Goal: Task Accomplishment & Management: Use online tool/utility

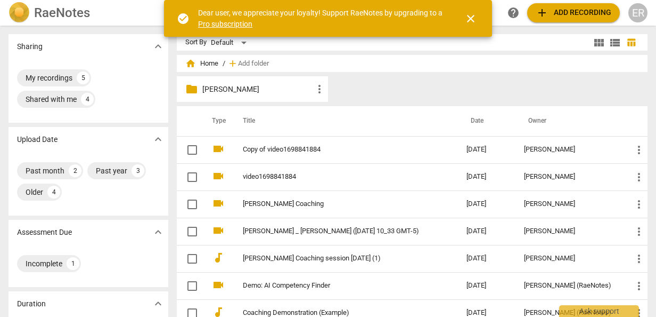
click at [642, 12] on div "ER" at bounding box center [638, 12] width 19 height 19
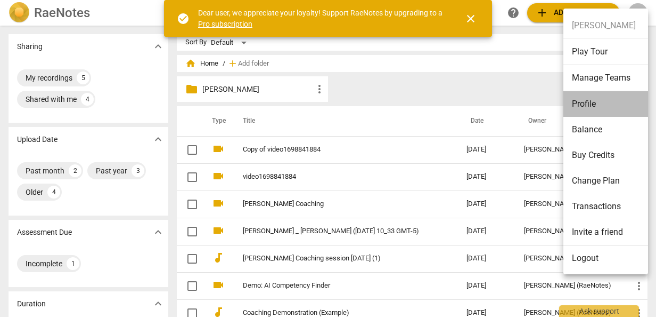
click at [584, 103] on li "Profile" at bounding box center [608, 104] width 88 height 26
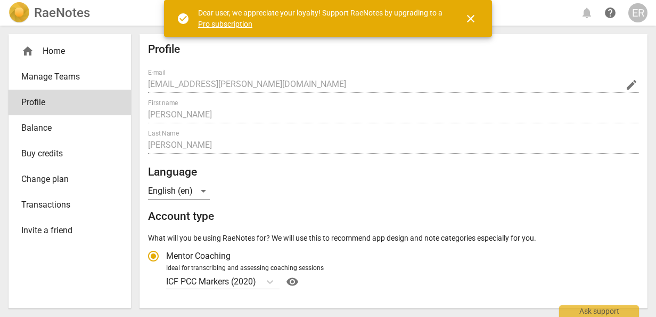
radio input "false"
click at [476, 19] on span "close" at bounding box center [471, 18] width 13 height 13
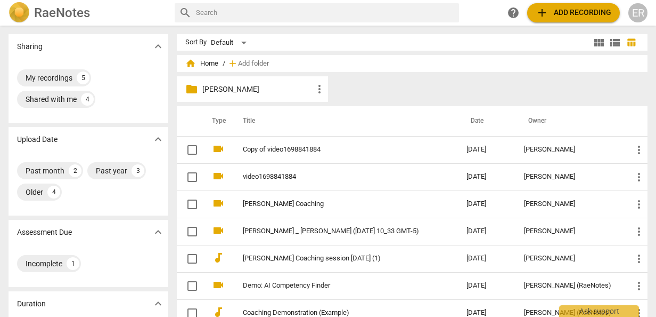
click at [258, 62] on span "Add folder" at bounding box center [253, 64] width 31 height 8
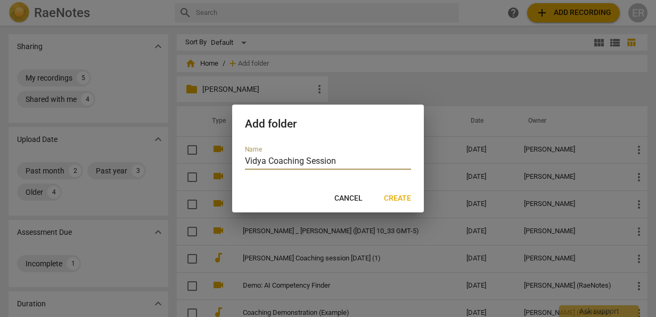
type input "Vidya Coaching Session"
click at [398, 201] on span "Create" at bounding box center [397, 198] width 27 height 11
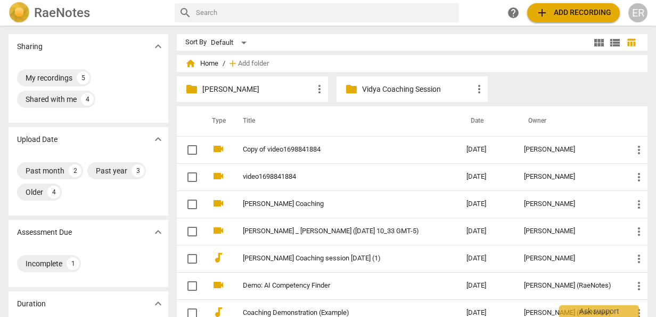
click at [412, 89] on p "Vidya Coaching Session" at bounding box center [417, 89] width 111 height 11
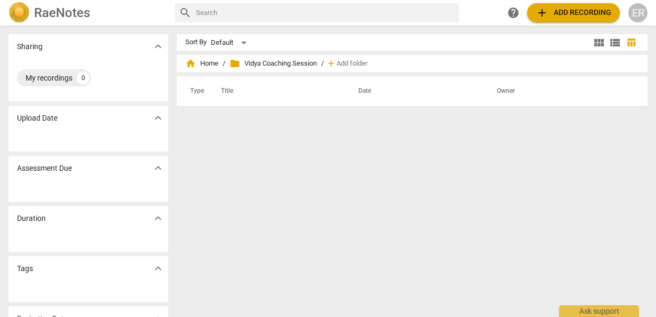
click at [590, 10] on span "add Add recording" at bounding box center [574, 12] width 76 height 13
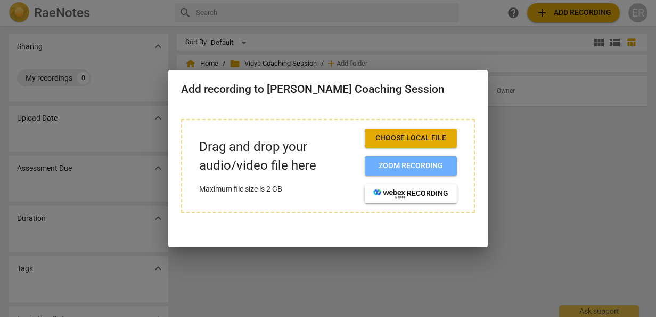
click at [403, 165] on span "Zoom recording" at bounding box center [411, 165] width 75 height 11
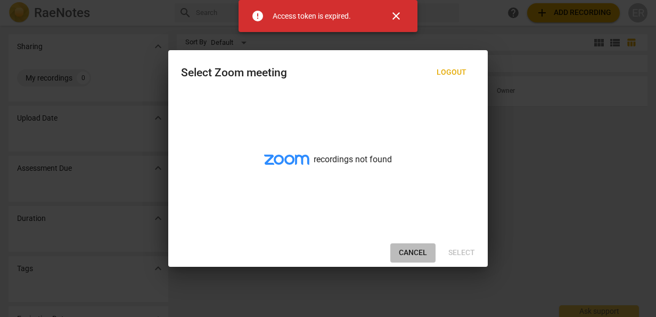
click at [412, 245] on button "Cancel" at bounding box center [413, 252] width 45 height 19
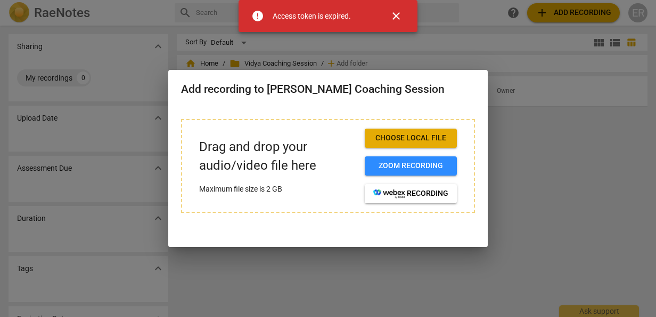
click at [399, 22] on span "close" at bounding box center [396, 16] width 13 height 13
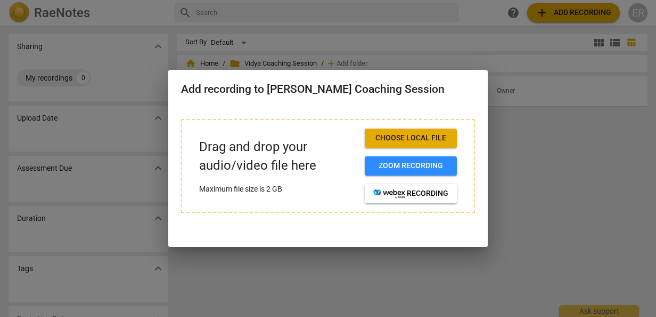
click at [415, 132] on button "Choose local file" at bounding box center [411, 137] width 92 height 19
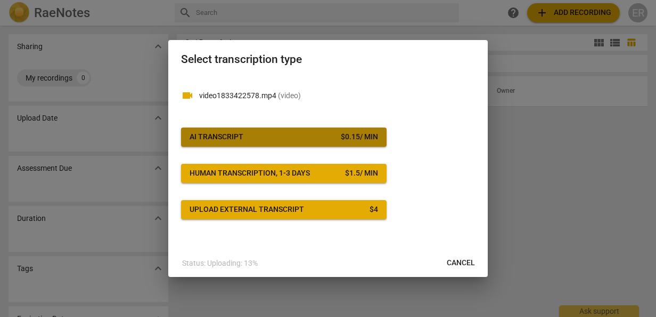
click at [321, 141] on span "AI Transcript $ 0.15 / min" at bounding box center [284, 137] width 189 height 11
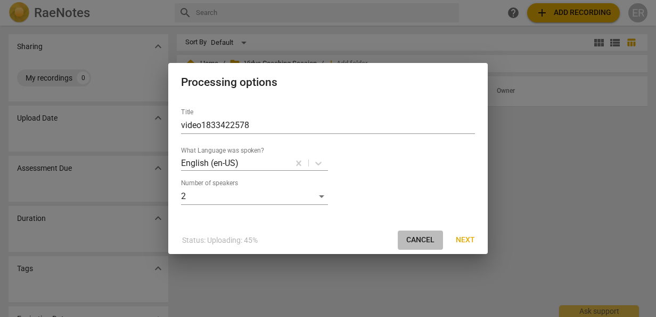
click at [420, 239] on span "Cancel" at bounding box center [421, 239] width 28 height 11
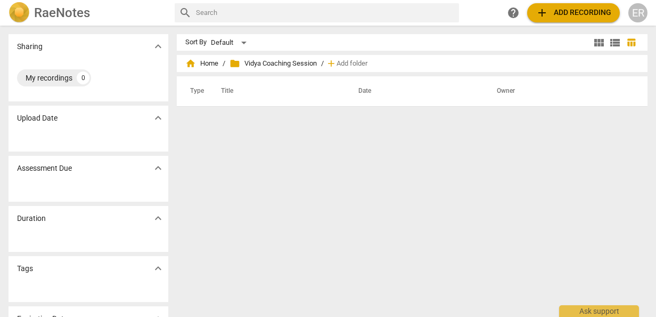
click at [589, 2] on div "RaeNotes search help add Add recording ER" at bounding box center [328, 12] width 656 height 21
click at [573, 13] on span "add Add recording" at bounding box center [574, 12] width 76 height 13
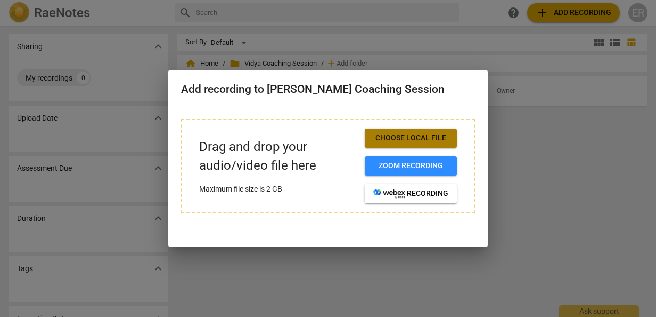
click at [396, 134] on span "Choose local file" at bounding box center [411, 138] width 75 height 11
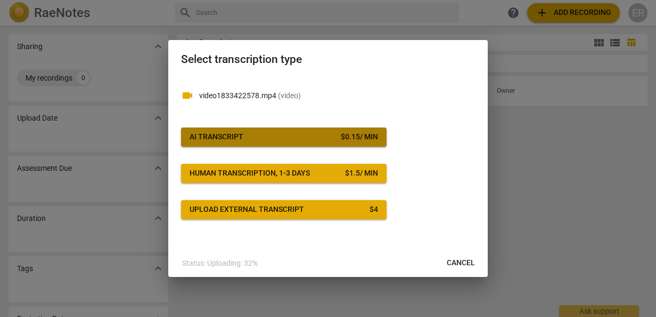
click at [322, 137] on span "AI Transcript $ 0.15 / min" at bounding box center [284, 137] width 189 height 11
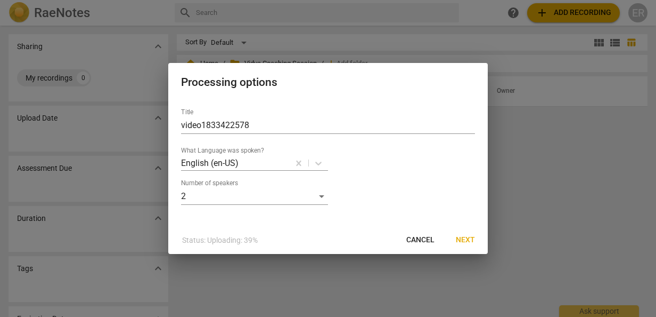
click at [471, 239] on span "Next" at bounding box center [465, 239] width 19 height 11
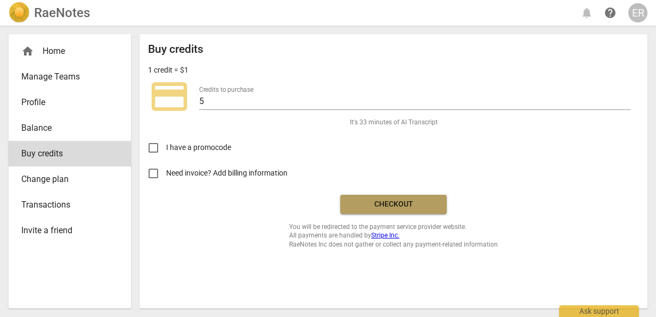
click at [386, 199] on span "Checkout" at bounding box center [394, 204] width 90 height 11
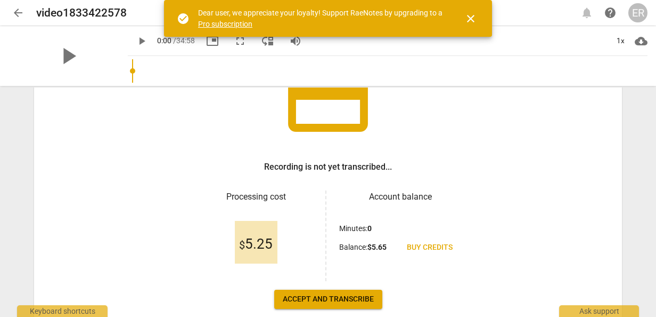
scroll to position [107, 0]
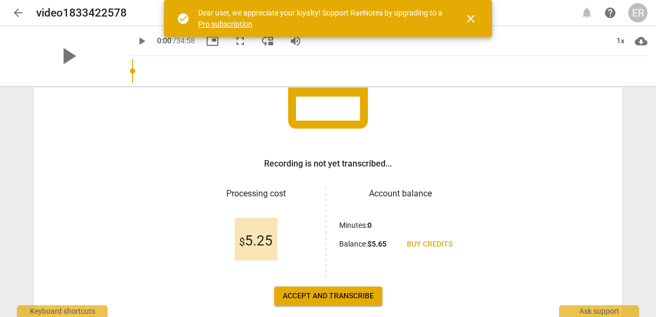
click at [348, 295] on span "Accept and transcribe" at bounding box center [328, 295] width 91 height 11
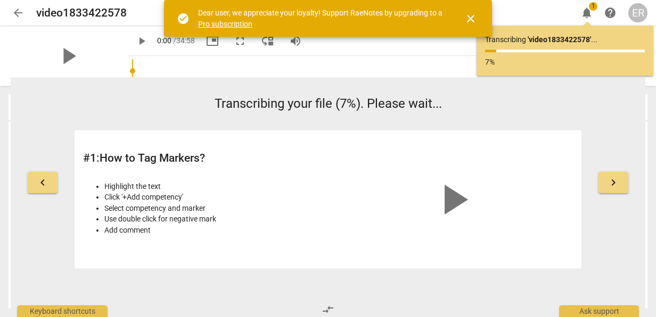
click at [453, 199] on span "play_arrow" at bounding box center [453, 199] width 51 height 51
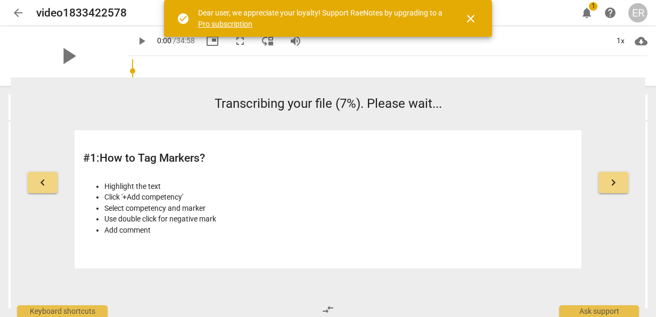
click at [621, 181] on button "keyboard_arrow_right" at bounding box center [614, 182] width 30 height 21
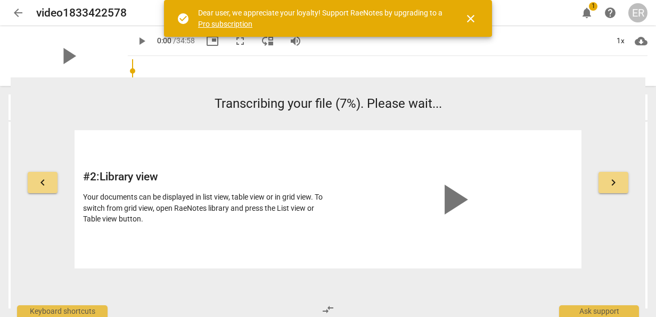
click at [609, 175] on button "keyboard_arrow_right" at bounding box center [614, 182] width 30 height 21
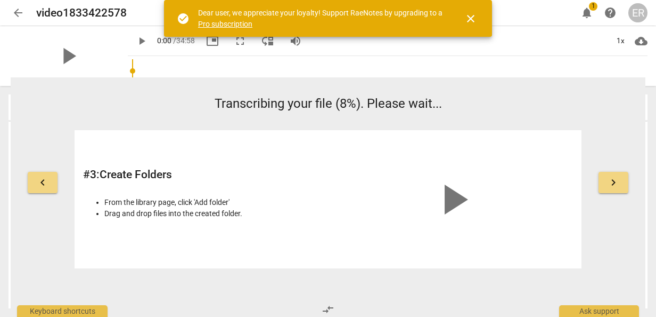
click at [609, 175] on button "keyboard_arrow_right" at bounding box center [614, 182] width 30 height 21
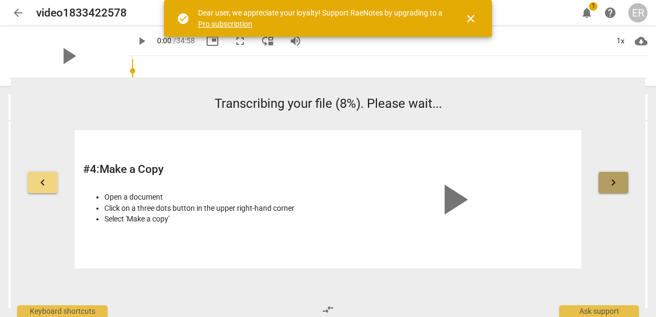
click at [609, 175] on button "keyboard_arrow_right" at bounding box center [614, 182] width 30 height 21
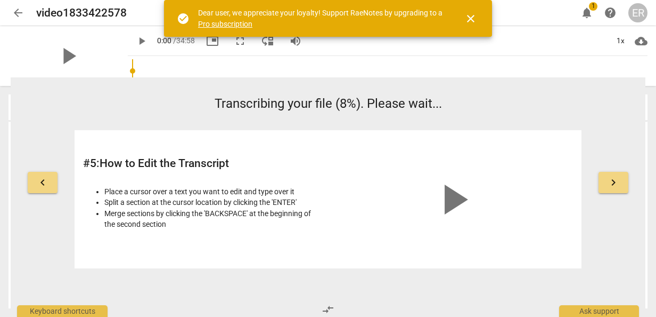
click at [609, 175] on button "keyboard_arrow_right" at bounding box center [614, 182] width 30 height 21
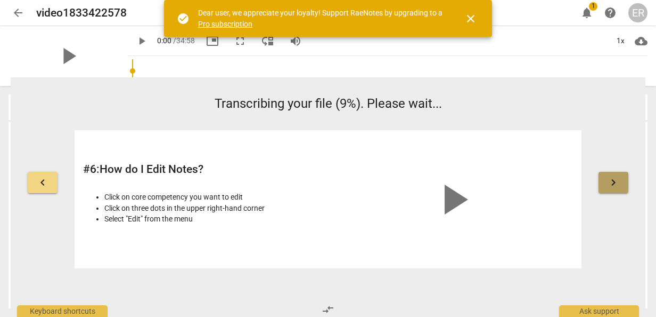
click at [609, 175] on button "keyboard_arrow_right" at bounding box center [614, 182] width 30 height 21
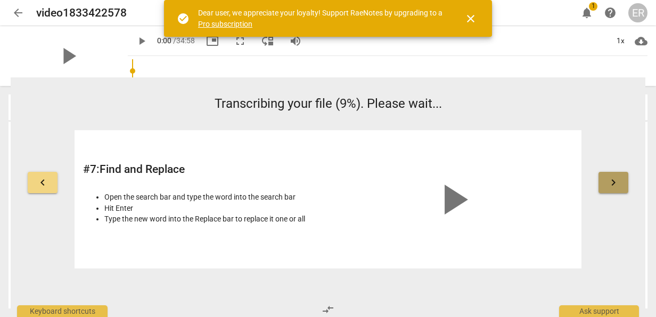
click at [609, 175] on button "keyboard_arrow_right" at bounding box center [614, 182] width 30 height 21
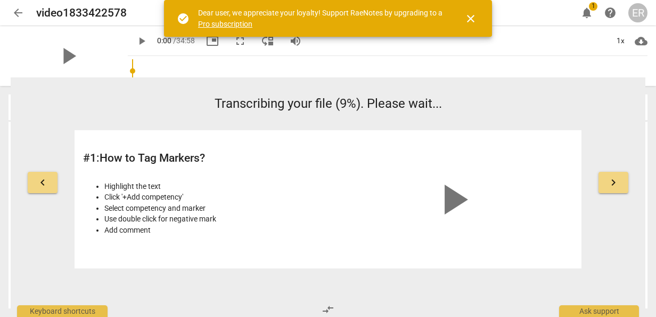
click at [609, 175] on button "keyboard_arrow_right" at bounding box center [614, 182] width 30 height 21
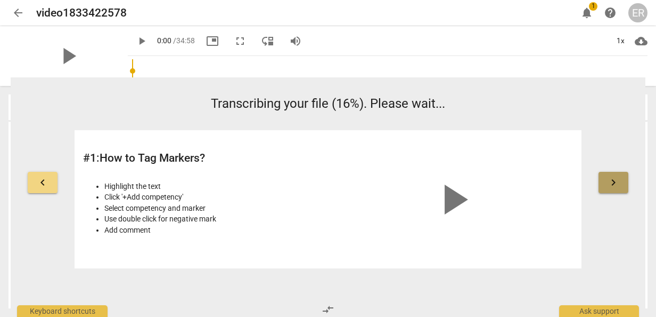
click at [609, 175] on button "keyboard_arrow_right" at bounding box center [614, 182] width 30 height 21
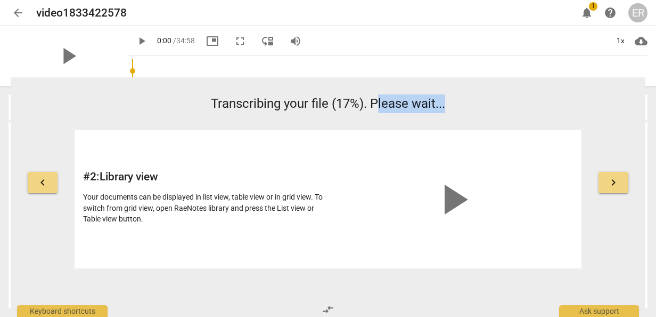
drag, startPoint x: 380, startPoint y: 117, endPoint x: 499, endPoint y: 91, distance: 122.3
click at [499, 91] on div "keyboard_arrow_left Transcribing your file (17%). Please wait... # 2 : Library …" at bounding box center [328, 192] width 635 height 231
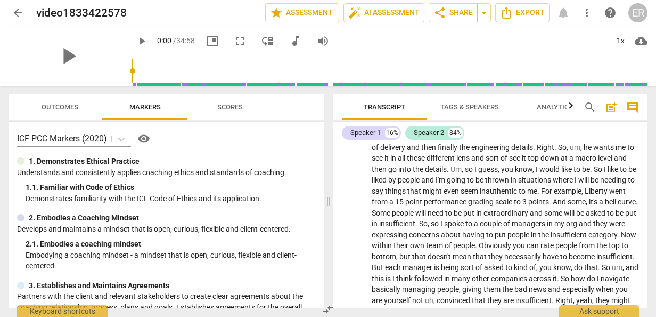
scroll to position [0, 0]
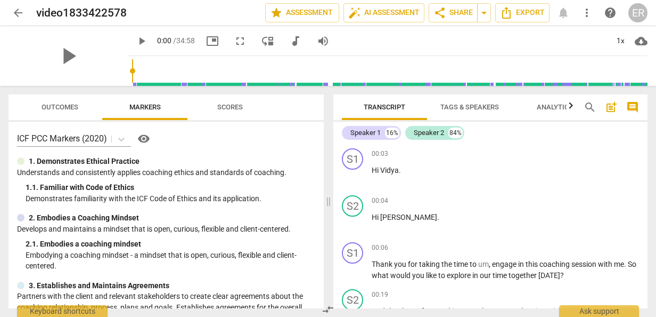
click at [378, 136] on div "Speaker 1" at bounding box center [366, 132] width 30 height 11
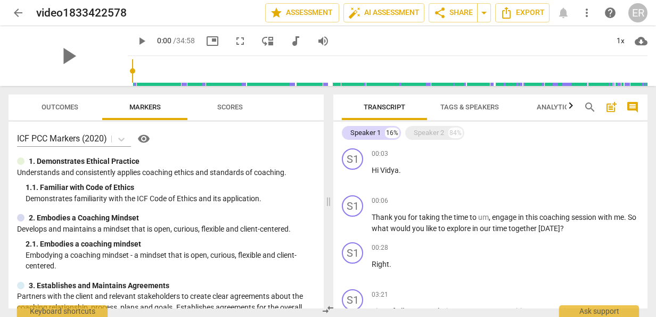
click at [377, 132] on div "Speaker 1" at bounding box center [366, 132] width 30 height 11
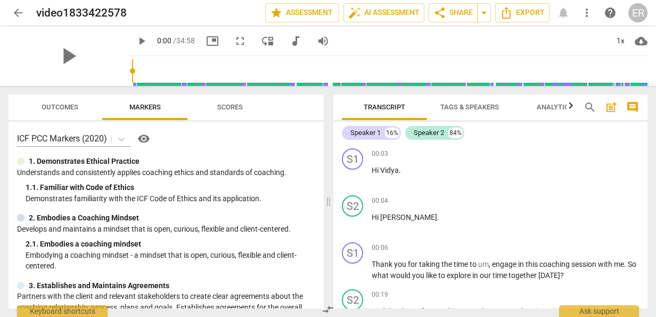
click at [370, 130] on div "Speaker 1" at bounding box center [366, 132] width 30 height 11
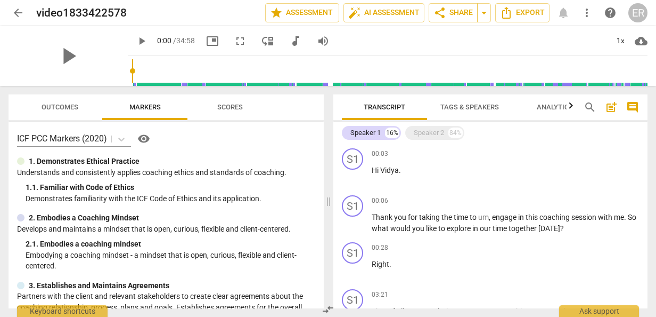
drag, startPoint x: 370, startPoint y: 130, endPoint x: 578, endPoint y: 132, distance: 207.8
click at [591, 167] on p "Hi Vidya ." at bounding box center [505, 170] width 267 height 11
click at [550, 110] on span "Analytics" at bounding box center [555, 107] width 36 height 8
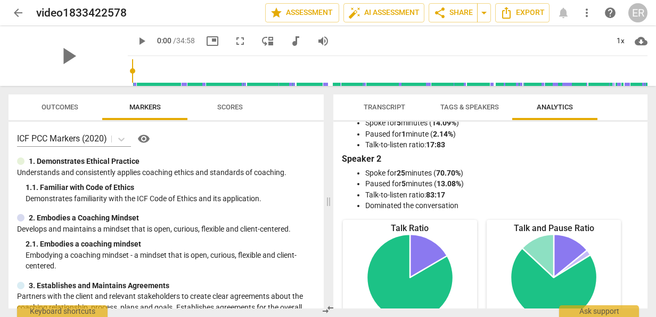
scroll to position [5, 0]
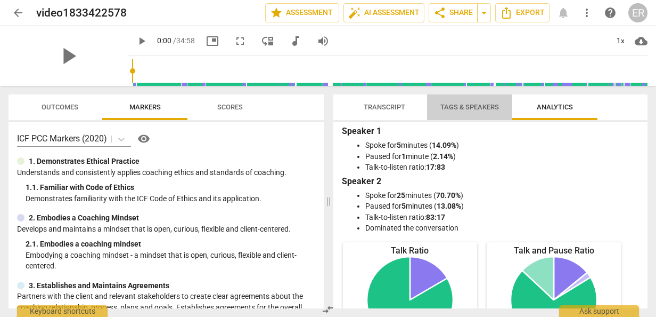
click at [476, 107] on span "Tags & Speakers" at bounding box center [470, 107] width 59 height 8
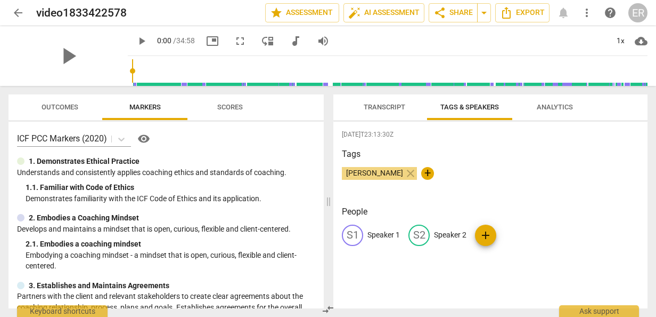
click at [355, 234] on div "S1" at bounding box center [352, 234] width 21 height 21
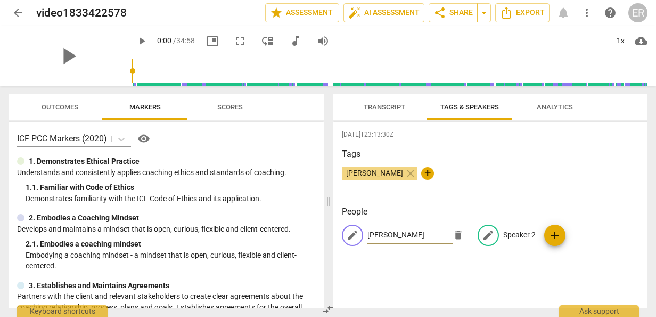
type input "Elaine"
click at [487, 233] on span "edit" at bounding box center [488, 235] width 13 height 13
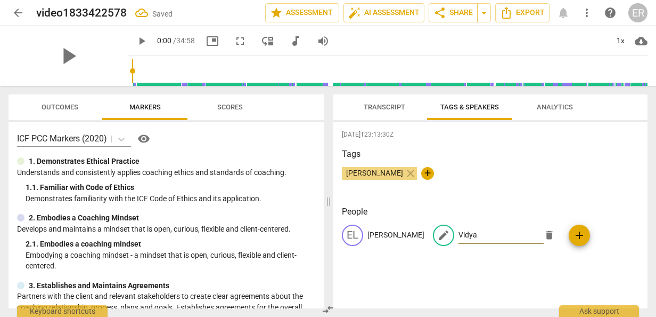
type input "Vidya"
click at [603, 182] on div "Elaine Rodrigues close +" at bounding box center [490, 177] width 297 height 21
click at [549, 157] on h3 "Tags" at bounding box center [490, 154] width 297 height 13
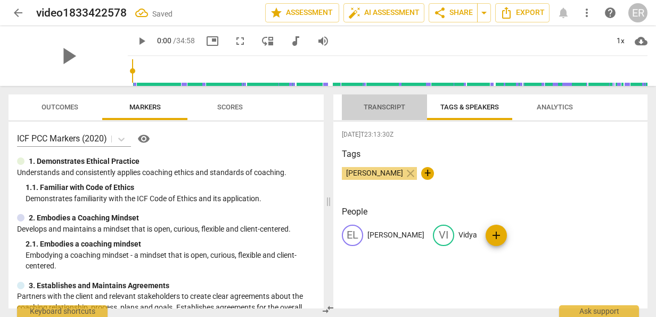
click at [375, 109] on span "Transcript" at bounding box center [385, 107] width 42 height 8
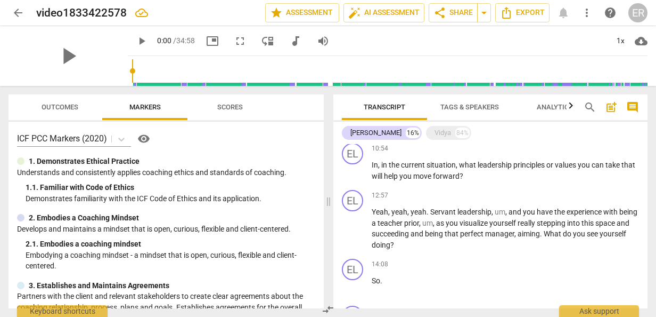
scroll to position [484, 0]
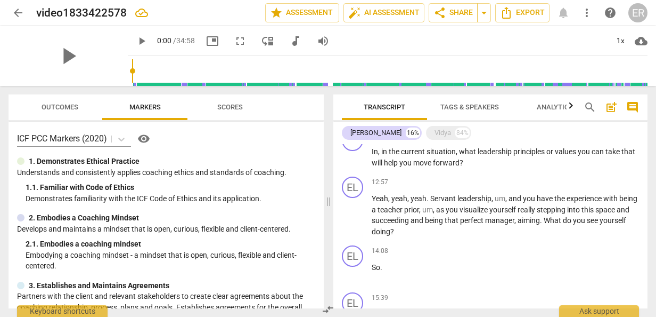
click at [435, 132] on div "Vidya" at bounding box center [443, 132] width 17 height 11
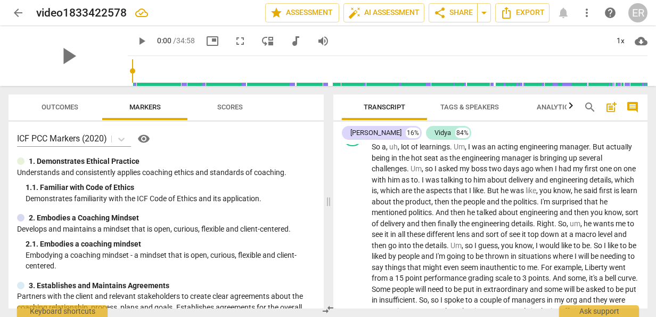
scroll to position [0, 0]
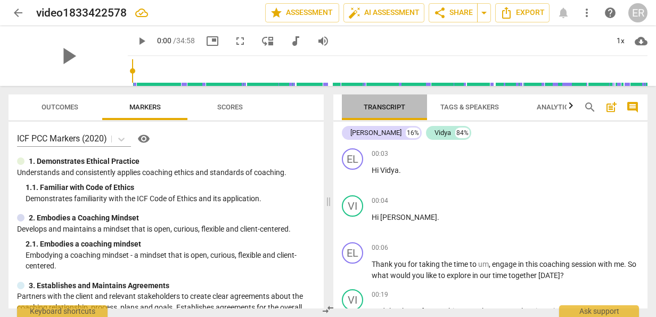
click at [393, 110] on span "Transcript" at bounding box center [385, 107] width 42 height 8
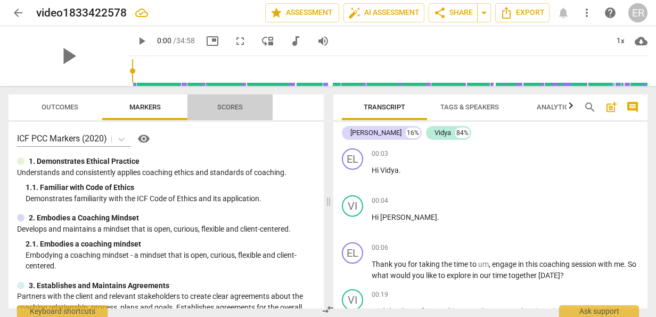
click at [234, 106] on span "Scores" at bounding box center [230, 107] width 26 height 8
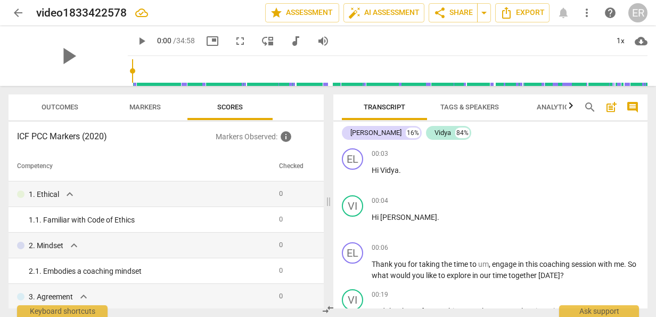
click at [70, 196] on span "expand_more" at bounding box center [69, 194] width 13 height 13
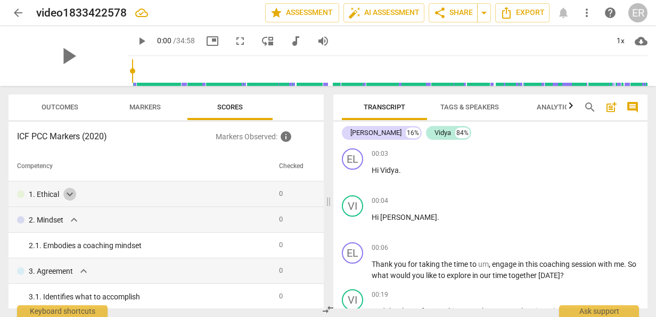
click at [70, 196] on span "expand_more" at bounding box center [69, 194] width 13 height 13
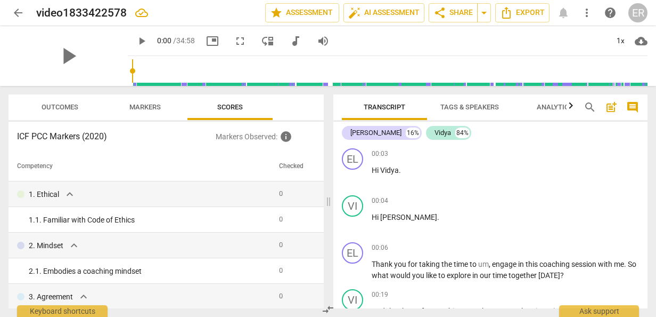
click at [144, 109] on span "Markers" at bounding box center [144, 107] width 31 height 8
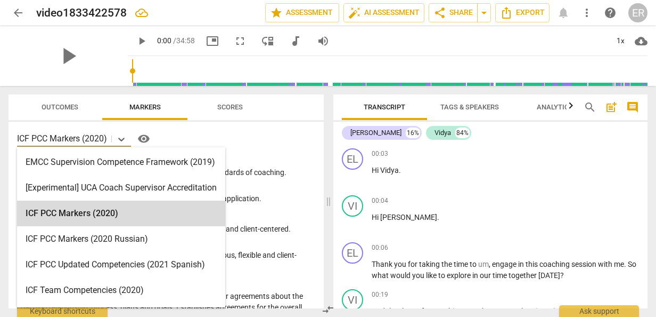
click at [119, 138] on icon at bounding box center [121, 139] width 11 height 11
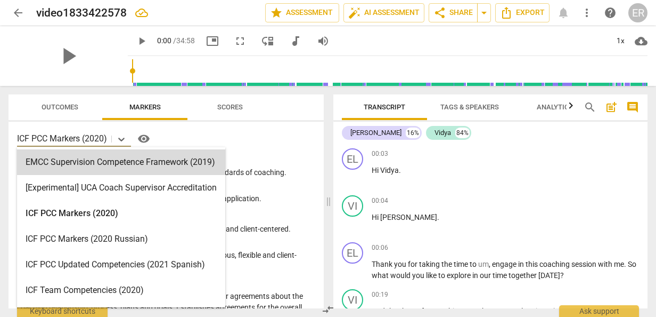
click at [262, 142] on div "16 results available. Use Up and Down to choose options, press Enter to select …" at bounding box center [166, 138] width 298 height 17
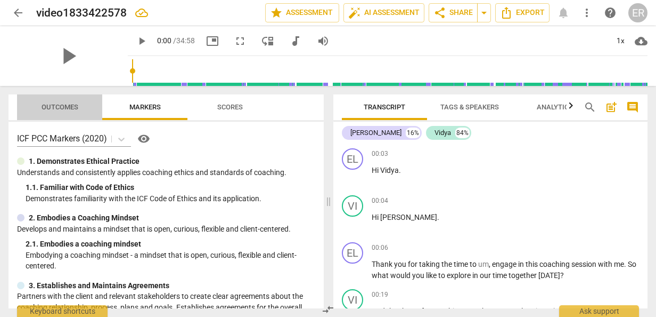
click at [57, 104] on span "Outcomes" at bounding box center [60, 107] width 37 height 8
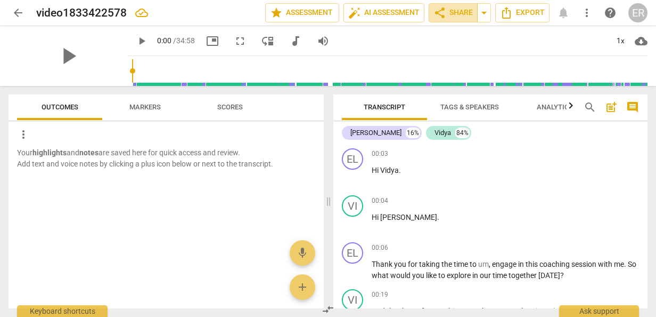
click at [461, 10] on span "share Share" at bounding box center [453, 12] width 39 height 13
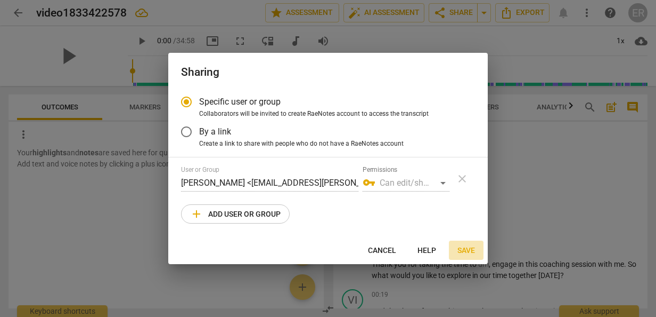
click at [467, 247] on span "Save" at bounding box center [467, 250] width 18 height 11
radio input "false"
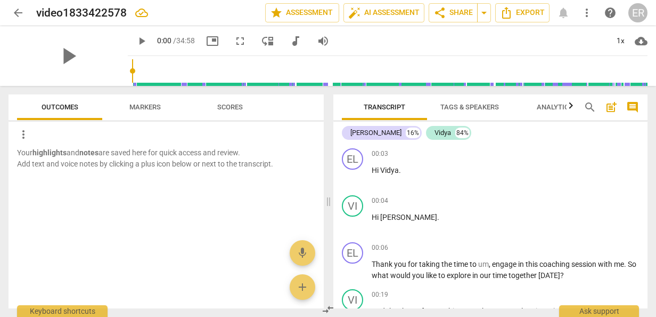
click at [564, 104] on span "Analytics" at bounding box center [555, 107] width 36 height 8
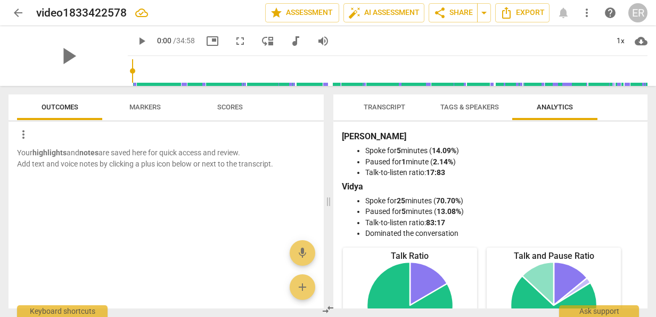
click at [463, 98] on button "Tags & Speakers" at bounding box center [469, 107] width 85 height 26
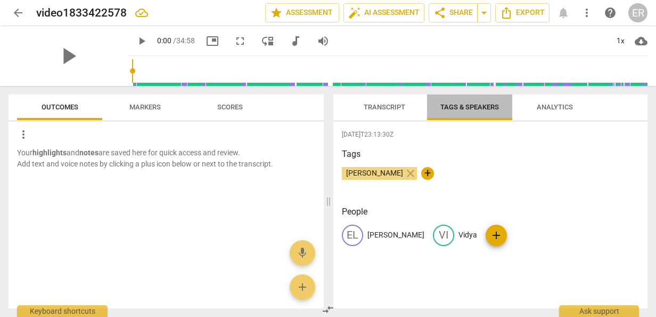
click at [466, 106] on span "Tags & Speakers" at bounding box center [470, 107] width 59 height 8
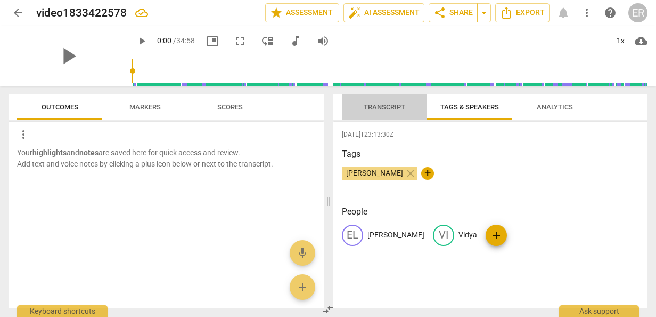
click at [387, 104] on span "Transcript" at bounding box center [385, 107] width 42 height 8
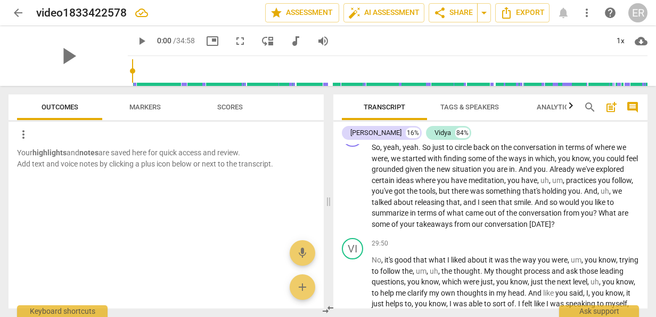
scroll to position [6672, 0]
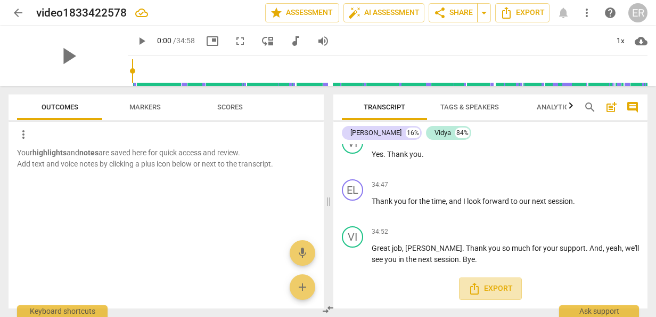
click at [499, 288] on span "Export" at bounding box center [490, 288] width 45 height 13
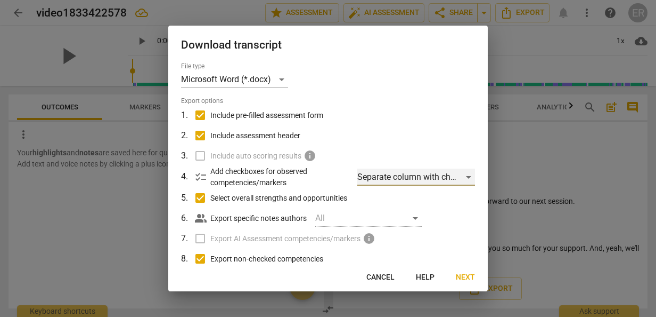
click at [463, 178] on div "Separate column with check marks" at bounding box center [417, 176] width 118 height 17
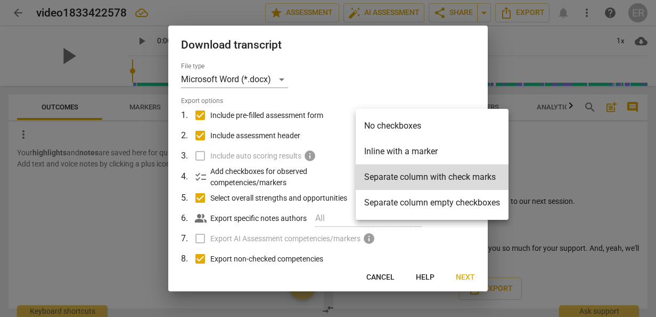
click at [457, 94] on div at bounding box center [328, 158] width 656 height 317
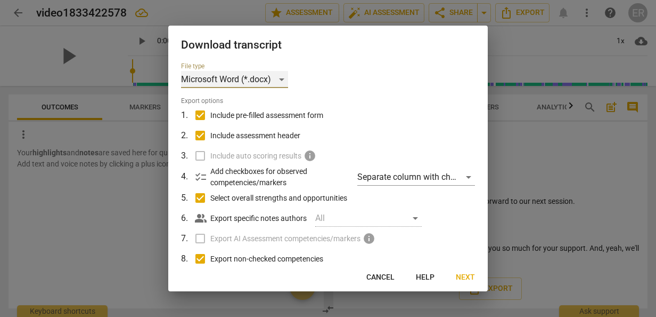
click at [279, 80] on div "Microsoft Word (*.docx)" at bounding box center [234, 79] width 107 height 17
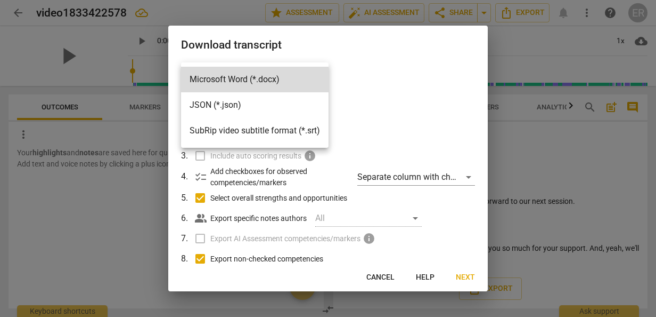
click at [378, 74] on div at bounding box center [328, 158] width 656 height 317
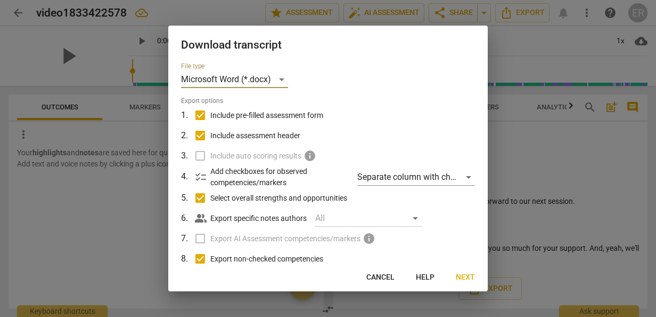
click at [416, 220] on div "All" at bounding box center [368, 217] width 107 height 17
click at [416, 216] on div "All" at bounding box center [368, 217] width 107 height 17
click at [468, 275] on span "Next" at bounding box center [465, 277] width 19 height 11
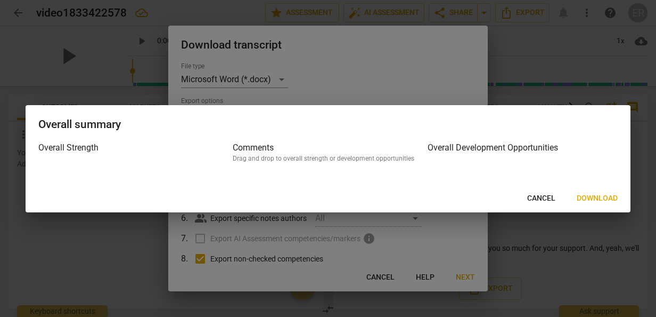
click at [596, 194] on span "Download" at bounding box center [597, 198] width 41 height 11
